Goal: Transaction & Acquisition: Purchase product/service

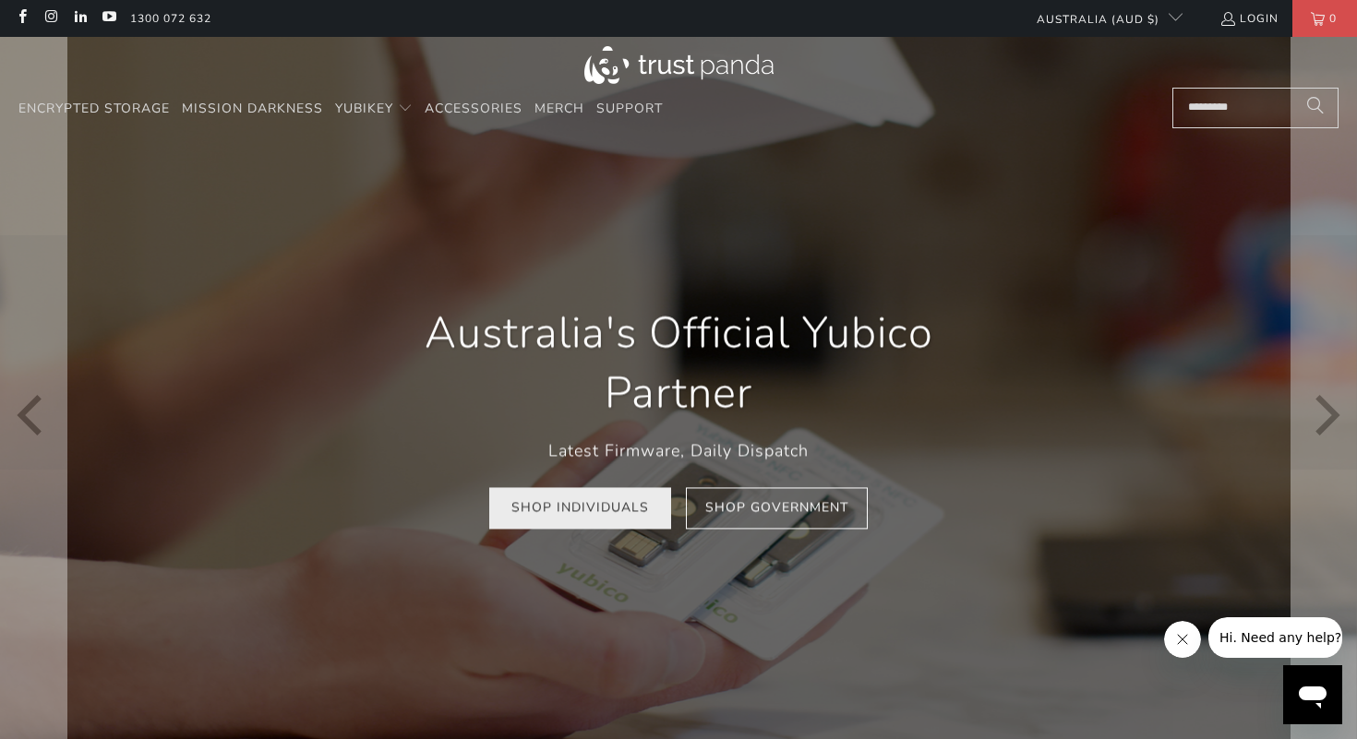
click at [599, 507] on link "Shop Individuals" at bounding box center [580, 508] width 182 height 42
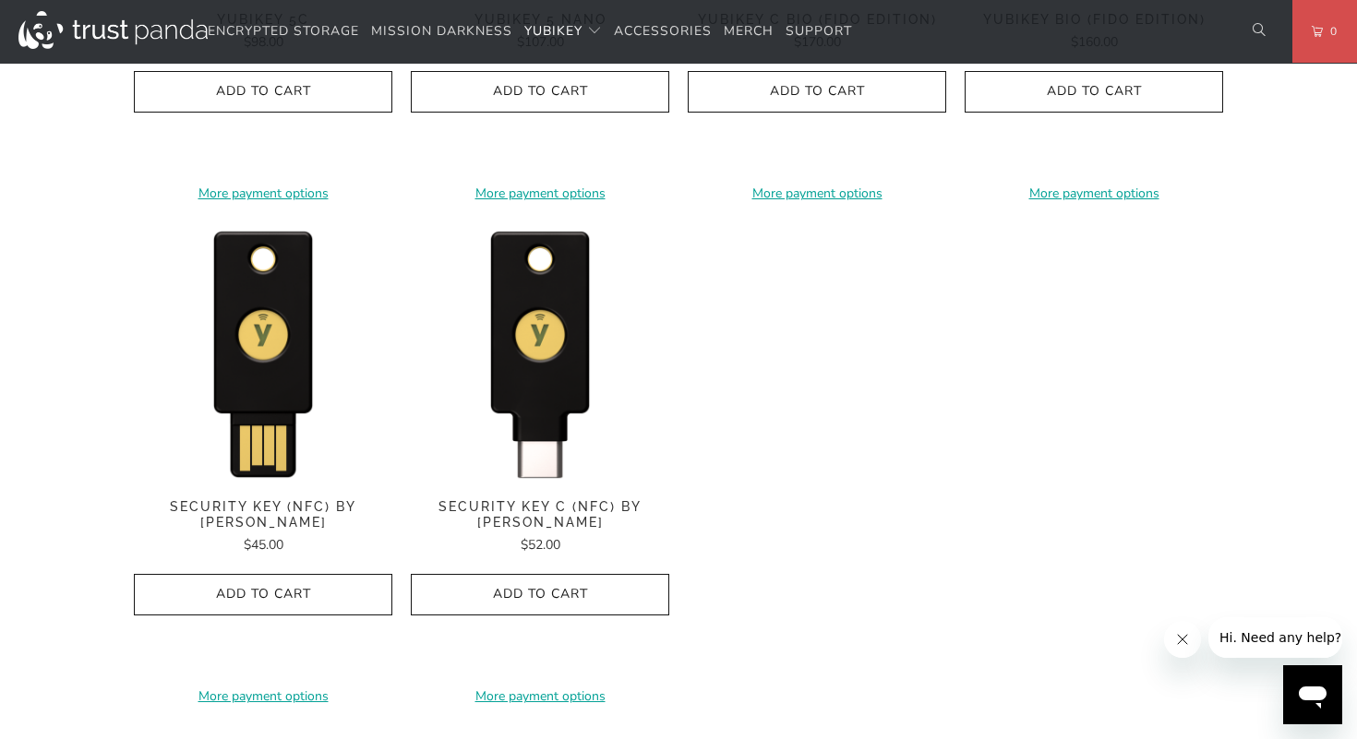
scroll to position [1774, 0]
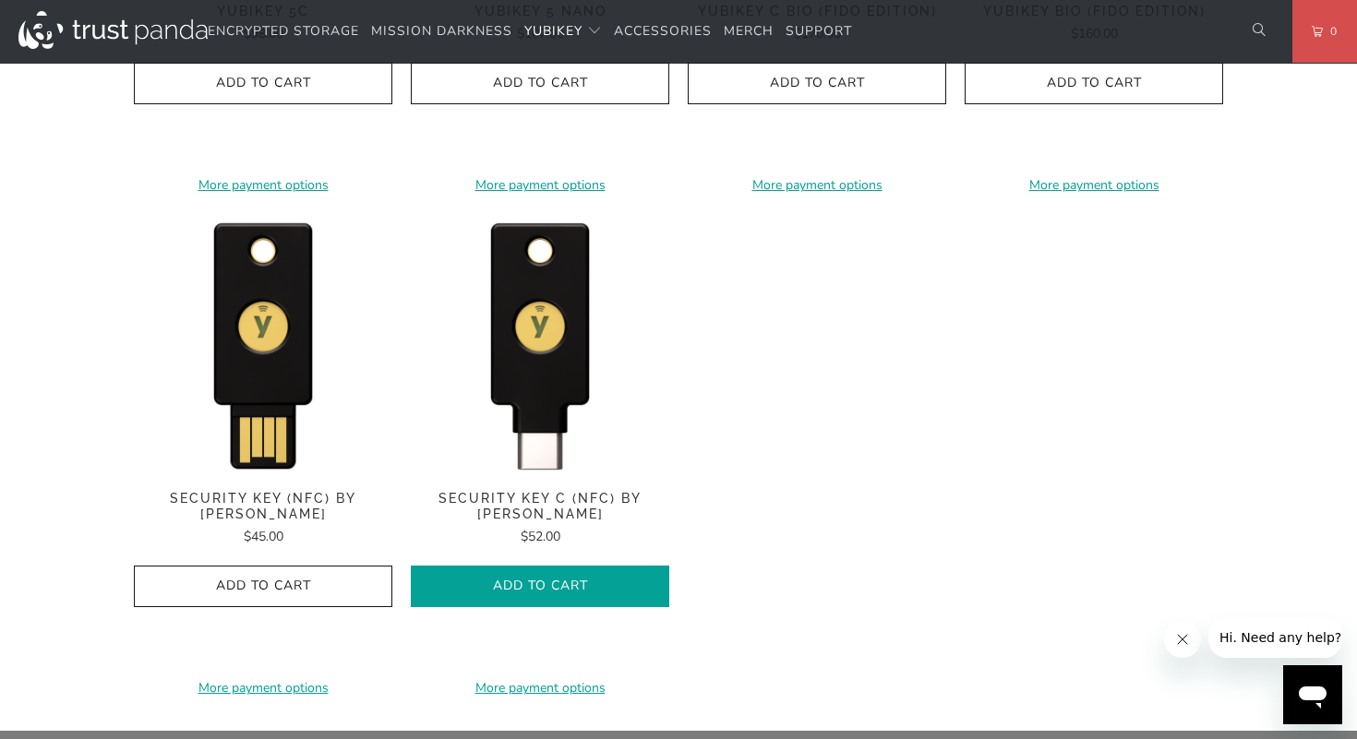
click at [615, 577] on button "Add to Cart" at bounding box center [540, 587] width 258 height 42
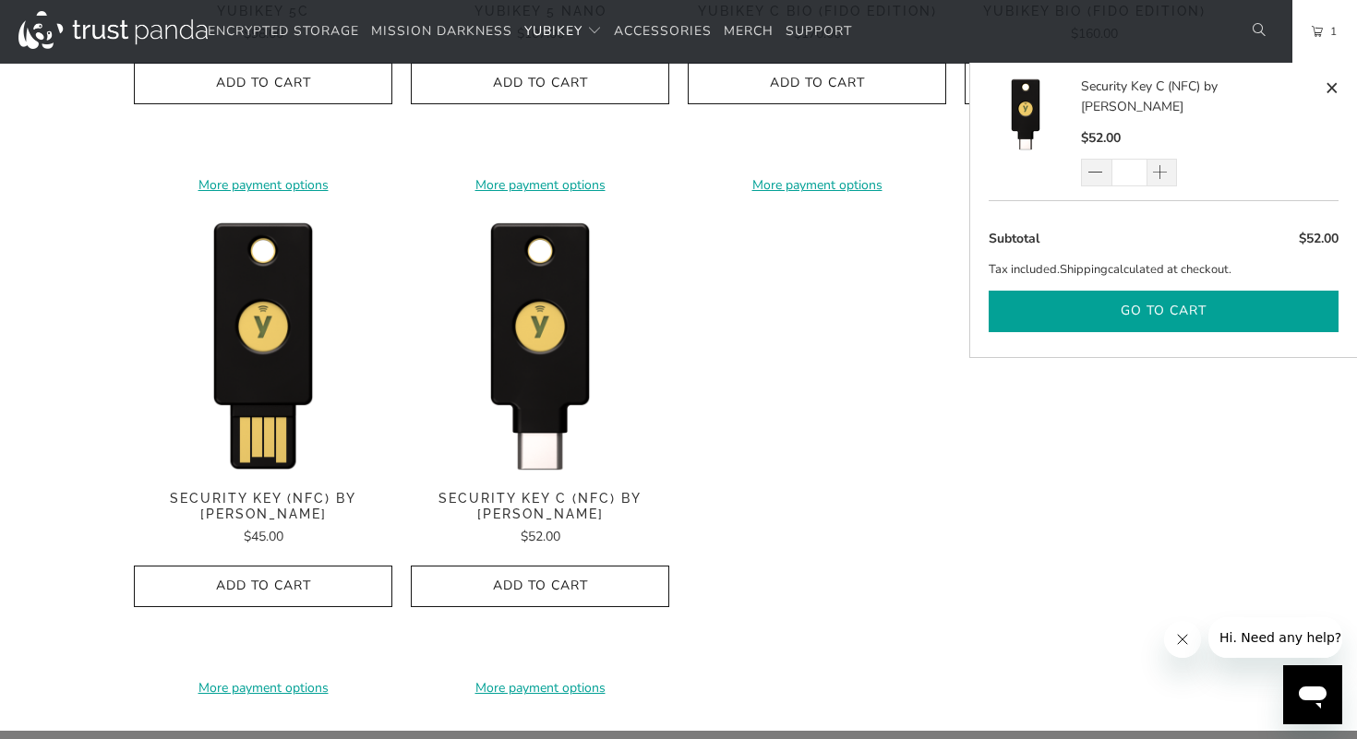
click at [1070, 293] on button "Go to cart" at bounding box center [1163, 312] width 350 height 42
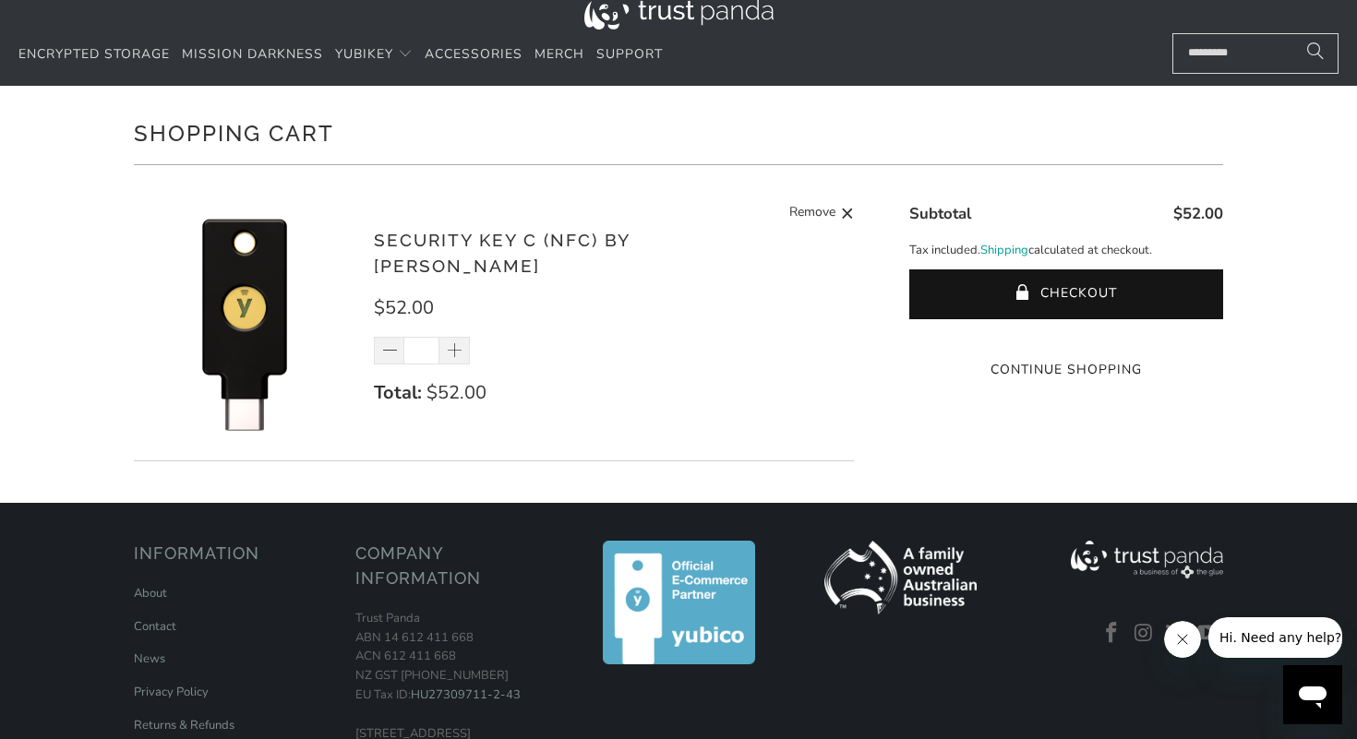
scroll to position [76, 0]
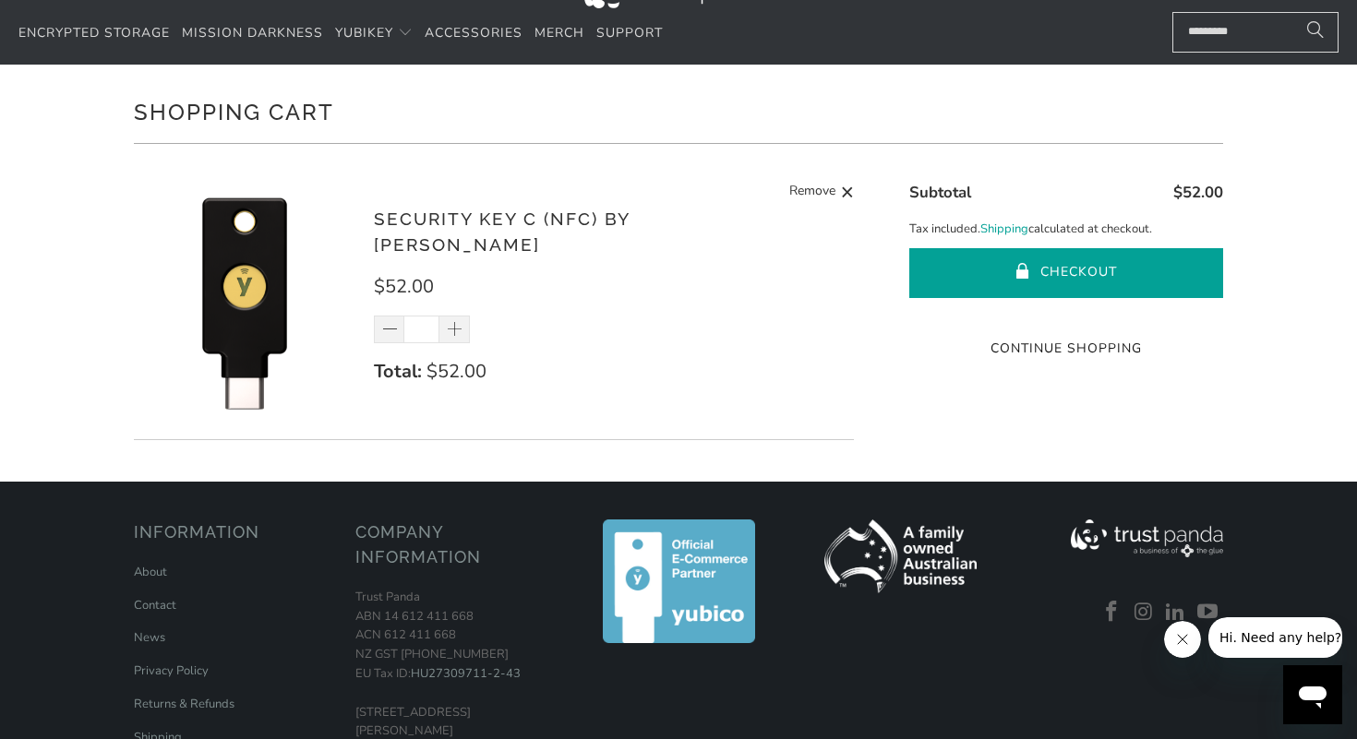
click at [978, 276] on button "Checkout" at bounding box center [1066, 273] width 314 height 50
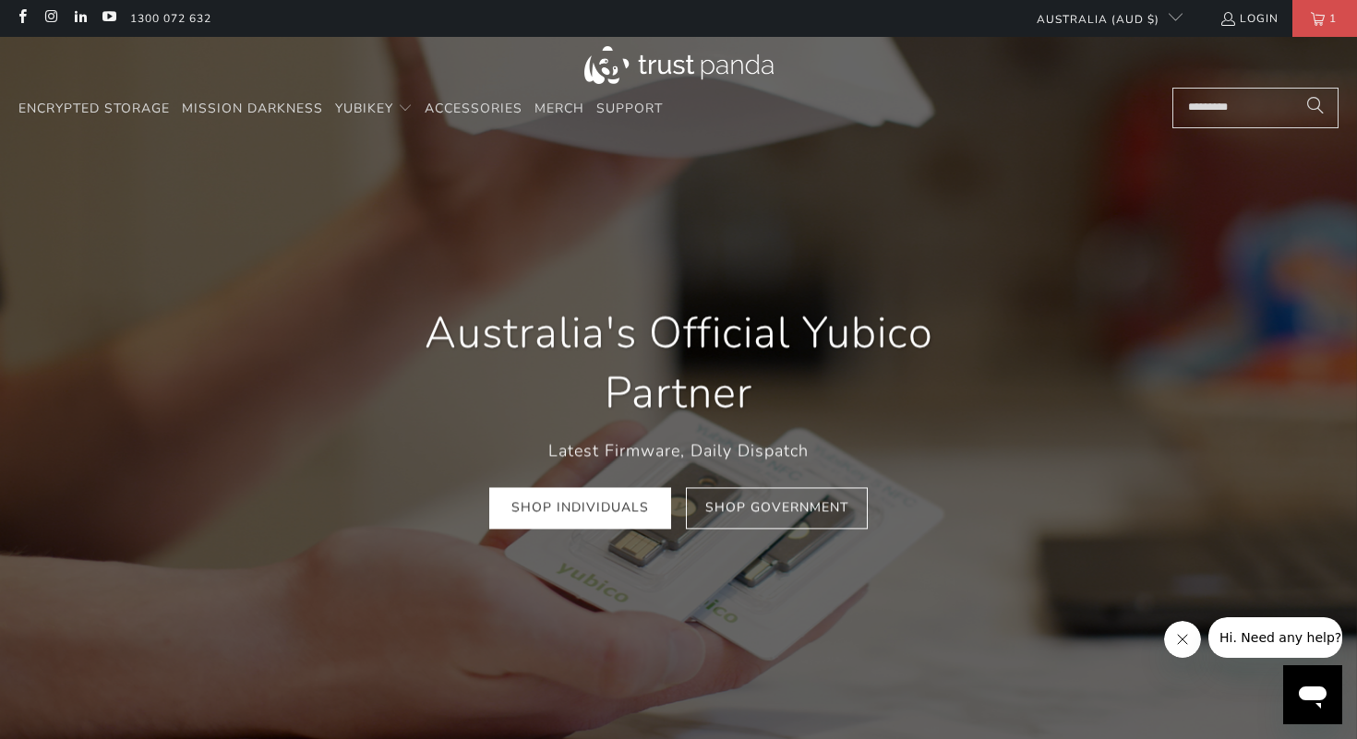
scroll to position [0, 508]
